Goal: Information Seeking & Learning: Learn about a topic

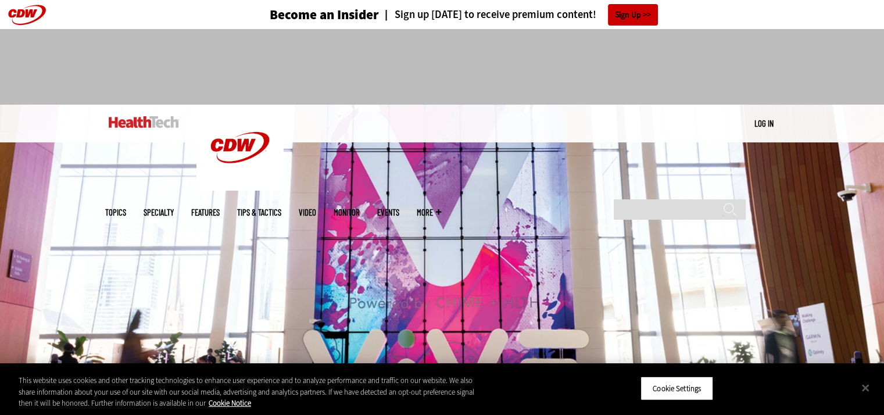
click at [162, 126] on img at bounding box center [144, 122] width 70 height 12
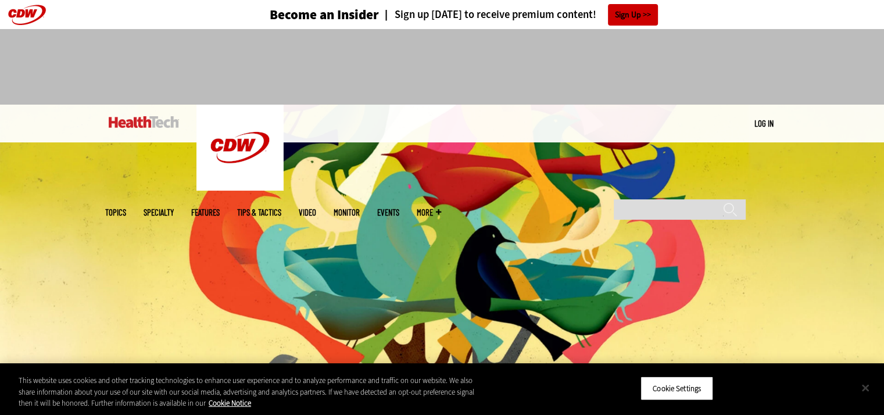
click at [866, 389] on button "Close" at bounding box center [865, 388] width 26 height 26
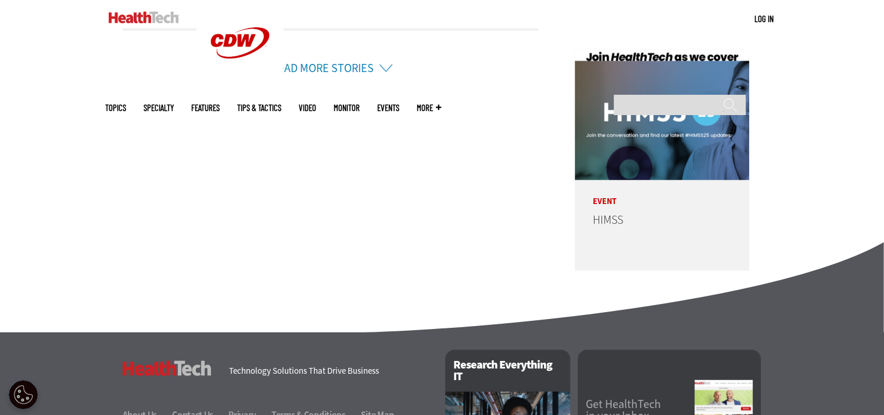
scroll to position [2994, 0]
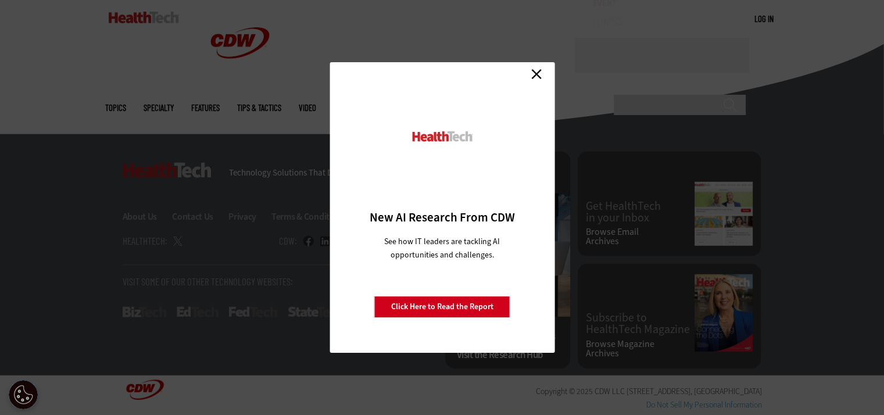
click at [534, 73] on link "Close" at bounding box center [535, 73] width 17 height 17
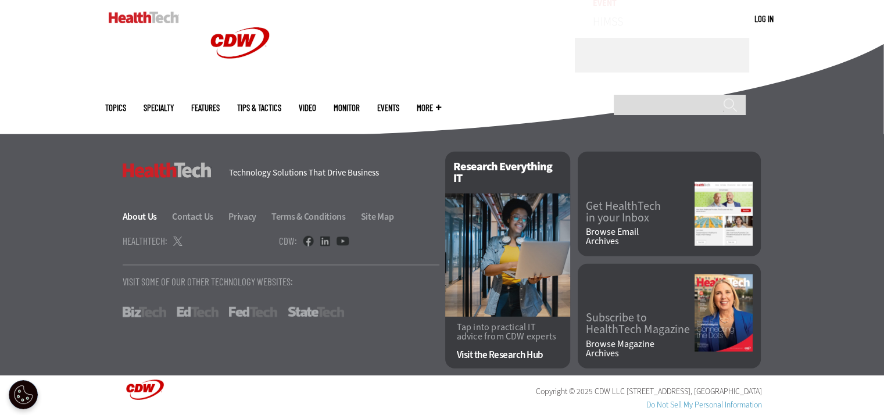
click at [146, 218] on link "About Us" at bounding box center [147, 216] width 48 height 12
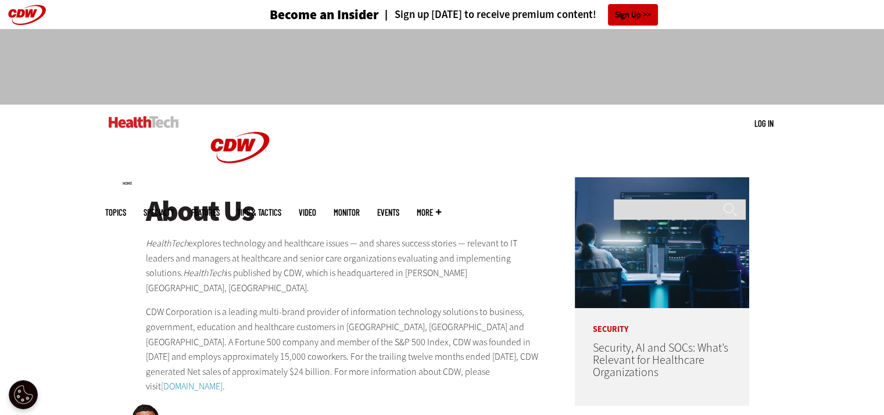
click at [281, 208] on link "Tips & Tactics" at bounding box center [259, 212] width 44 height 9
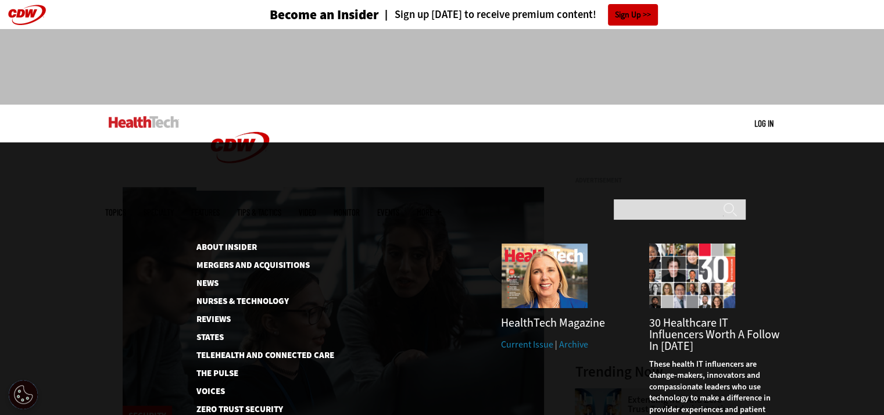
click at [441, 208] on span "More" at bounding box center [429, 212] width 24 height 9
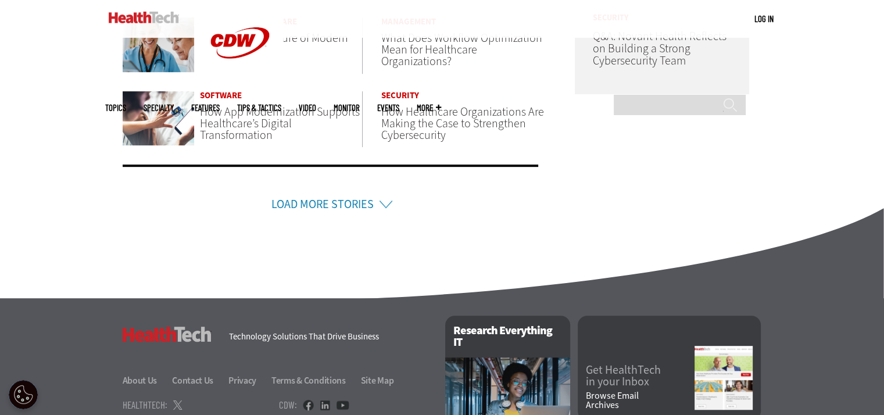
scroll to position [741, 0]
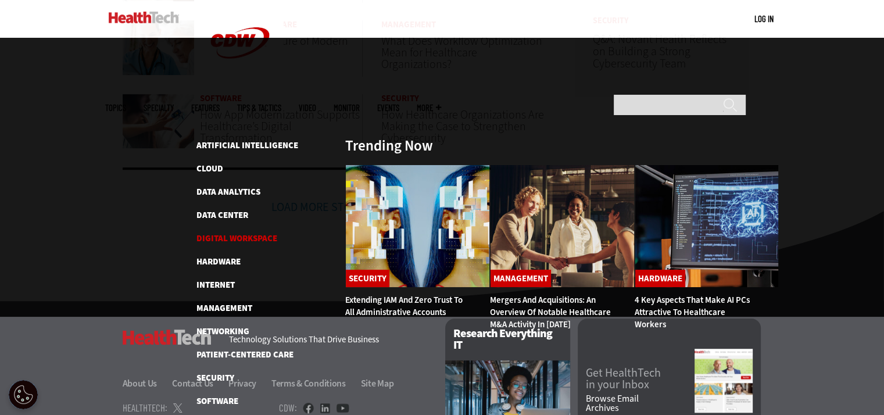
click at [224, 232] on link "Digital Workspace" at bounding box center [236, 238] width 81 height 12
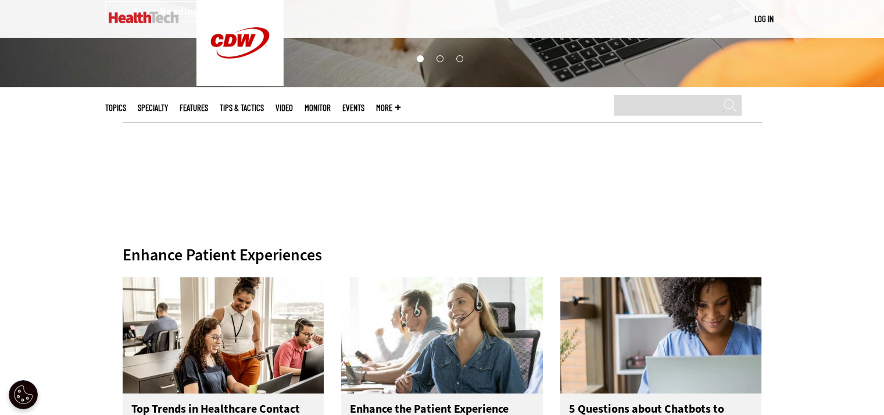
scroll to position [523, 0]
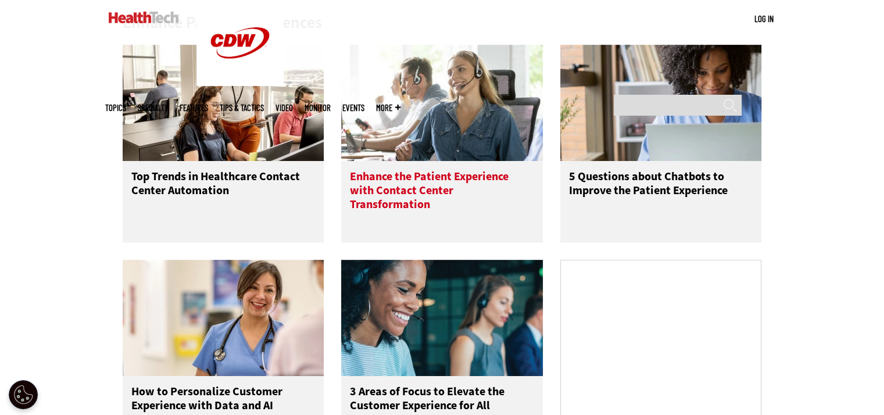
click at [395, 177] on h3 "Enhance the Patient Experience with Contact Center Transformation" at bounding box center [442, 193] width 184 height 46
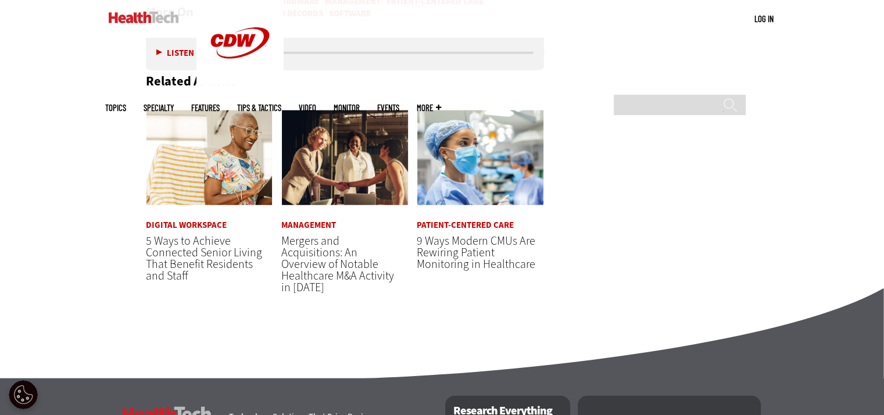
scroll to position [3002, 0]
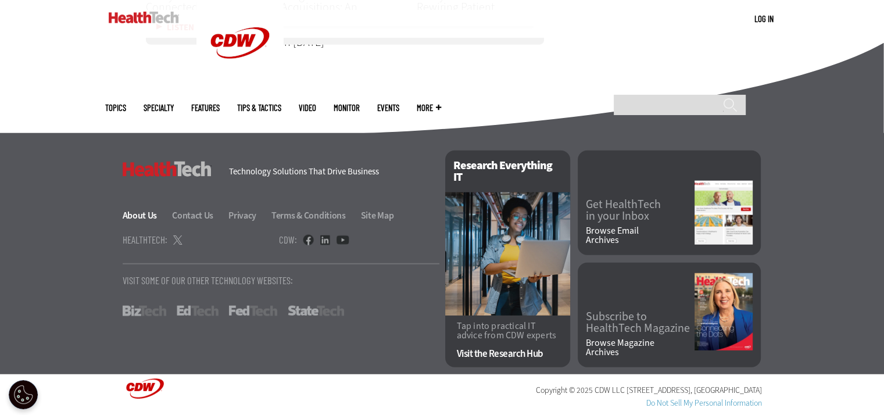
click at [139, 214] on link "About Us" at bounding box center [147, 215] width 48 height 12
